Goal: Task Accomplishment & Management: Use online tool/utility

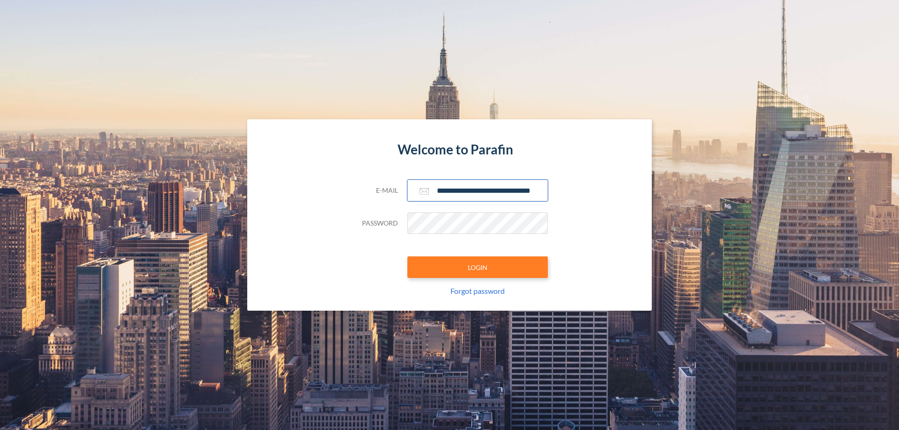
type input "**********"
click at [478, 267] on button "LOGIN" at bounding box center [477, 268] width 141 height 22
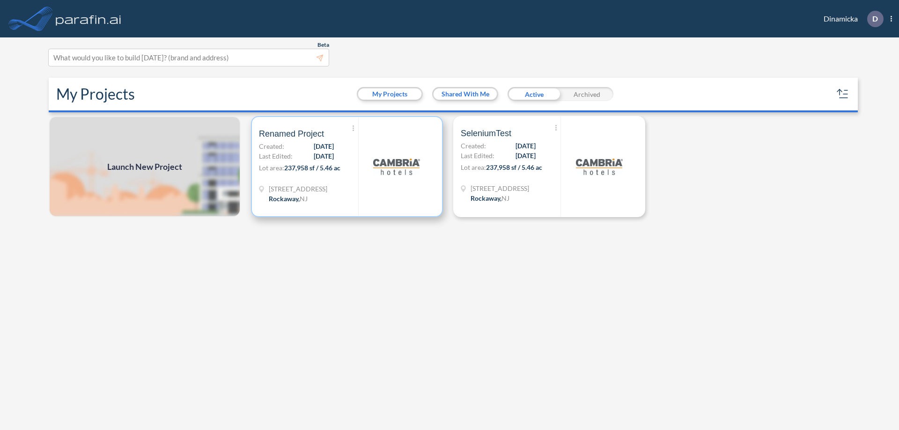
scroll to position [2, 0]
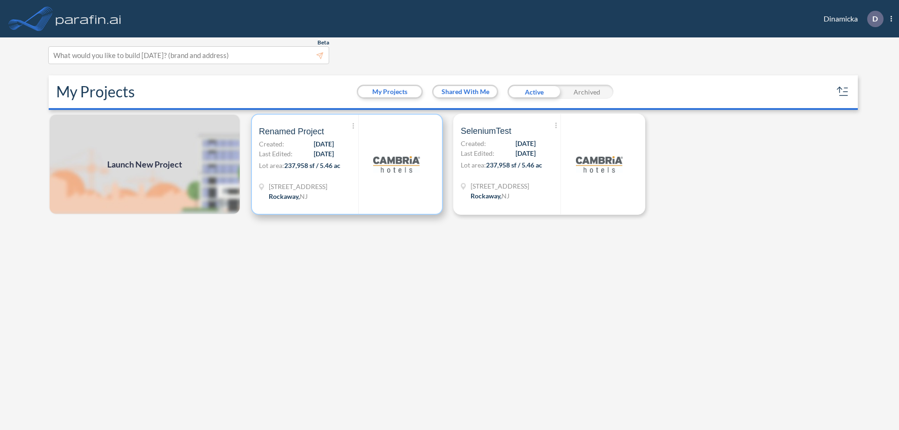
click at [347, 164] on p "Lot area: 237,958 sf / 5.46 ac" at bounding box center [308, 168] width 99 height 14
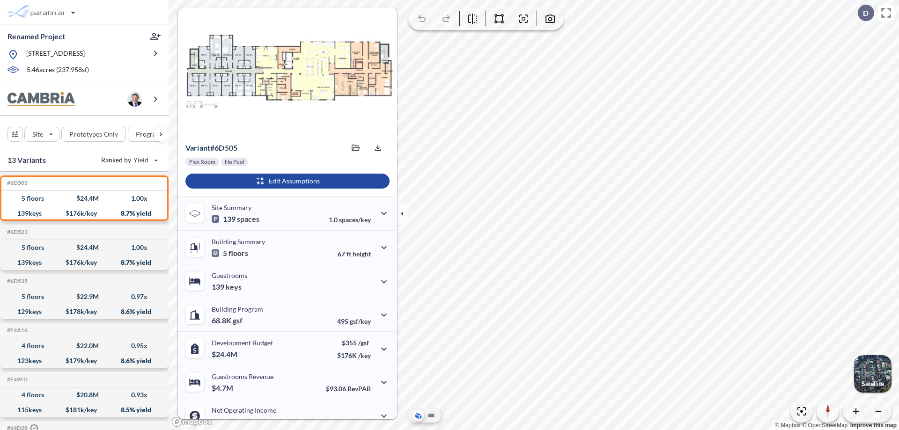
scroll to position [47, 0]
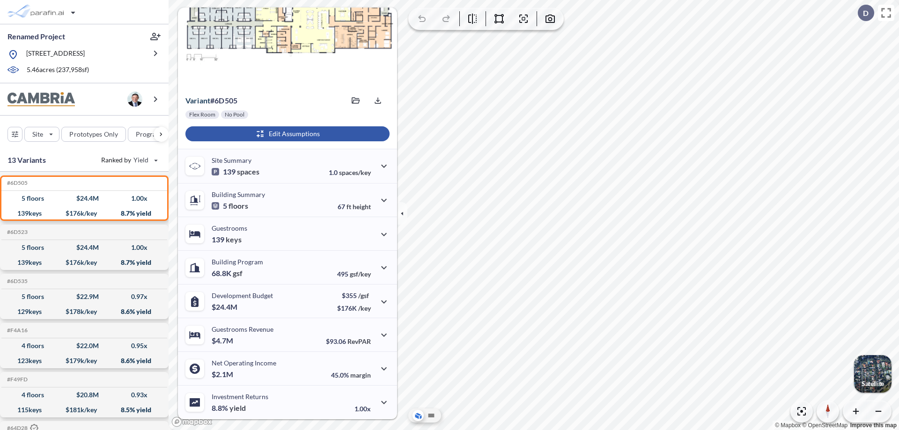
click at [286, 134] on div "button" at bounding box center [287, 133] width 204 height 15
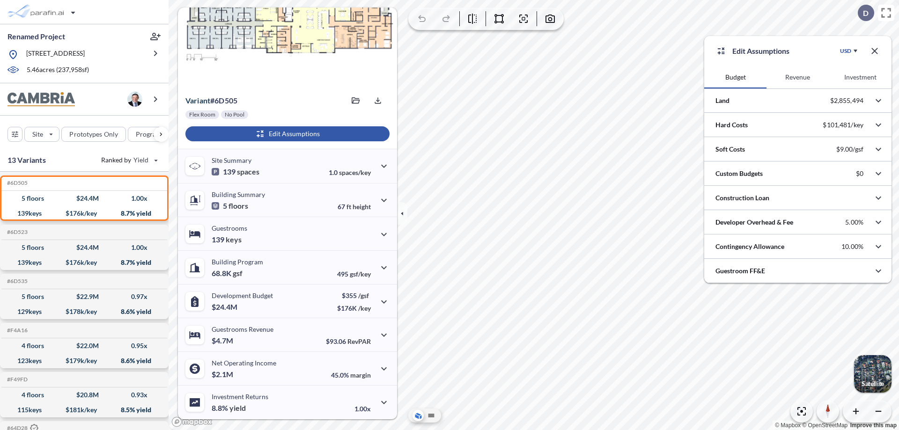
click at [798, 77] on button "Revenue" at bounding box center [798, 77] width 62 height 22
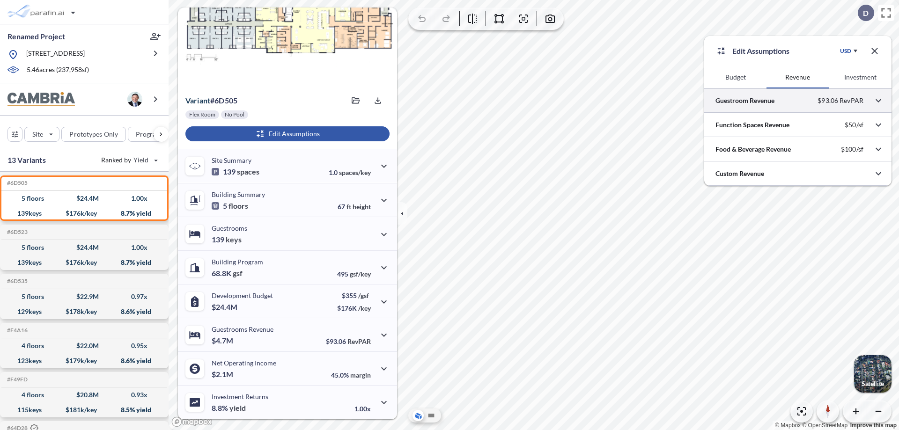
click at [798, 101] on div at bounding box center [797, 101] width 187 height 24
